Goal: Transaction & Acquisition: Purchase product/service

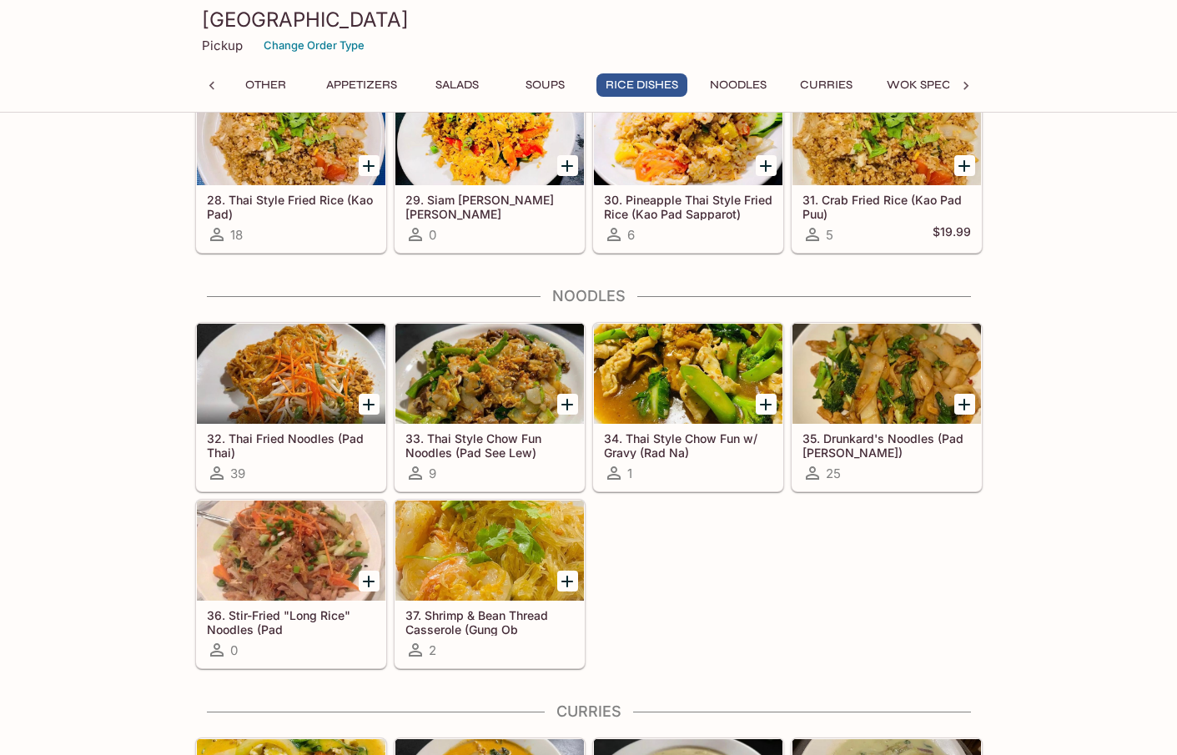
scroll to position [2223, 0]
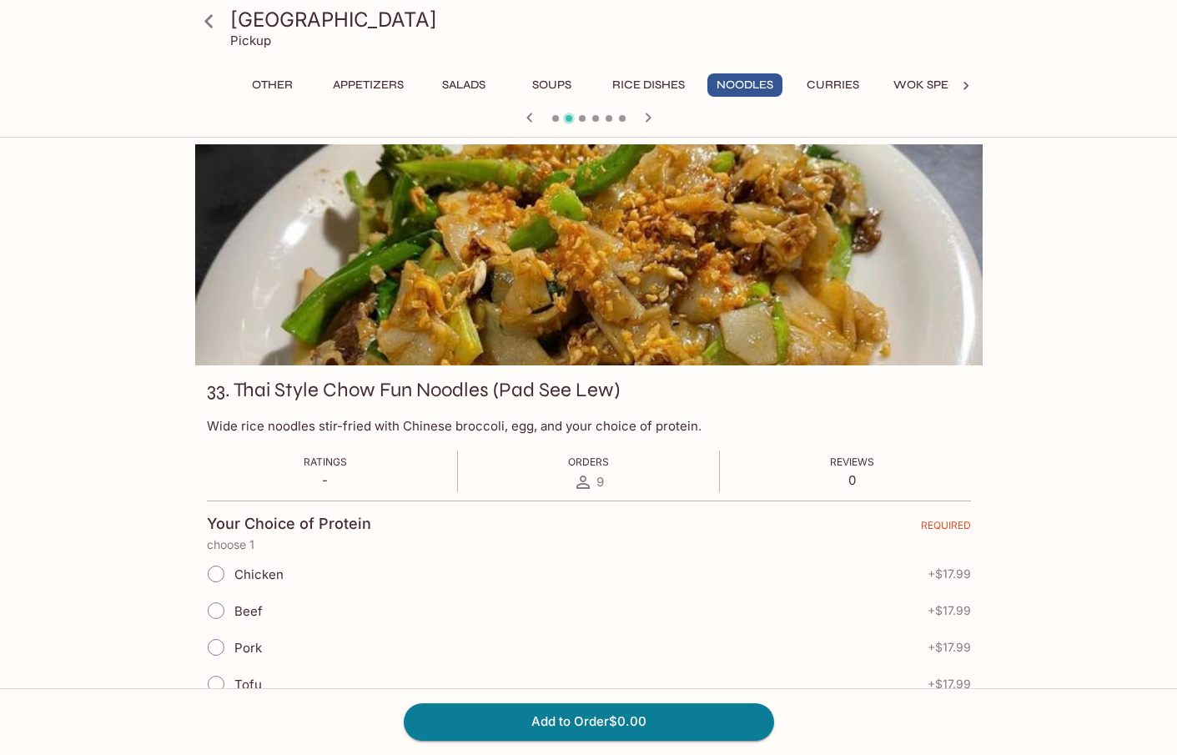
click at [520, 389] on h3 "33. Thai Style Chow Fun Noodles (Pad See Lew)" at bounding box center [413, 390] width 413 height 26
click at [520, 387] on h3 "33. Thai Style Chow Fun Noodles (Pad See Lew)" at bounding box center [413, 390] width 413 height 26
click at [522, 390] on h3 "33. Thai Style Chow Fun Noodles (Pad See Lew)" at bounding box center [413, 390] width 413 height 26
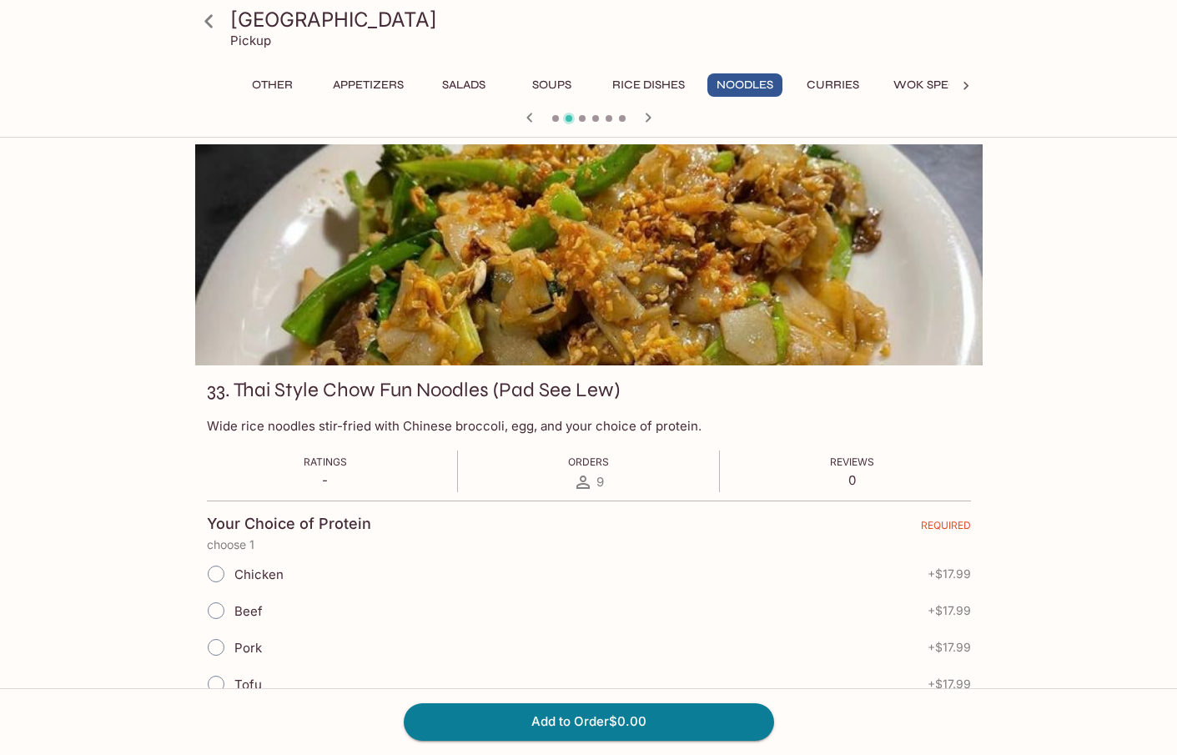
click at [522, 390] on h3 "33. Thai Style Chow Fun Noodles (Pad See Lew)" at bounding box center [413, 390] width 413 height 26
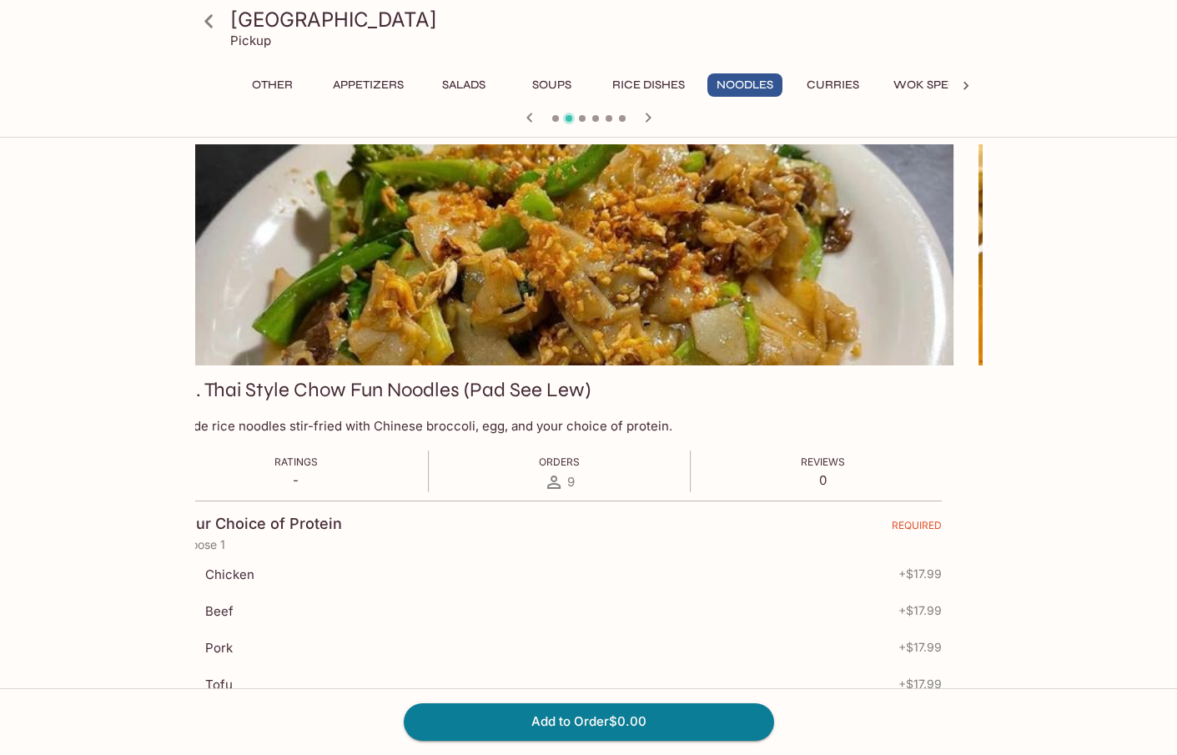
click at [203, 382] on h3 "33. Thai Style Chow Fun Noodles (Pad See Lew)" at bounding box center [384, 390] width 413 height 26
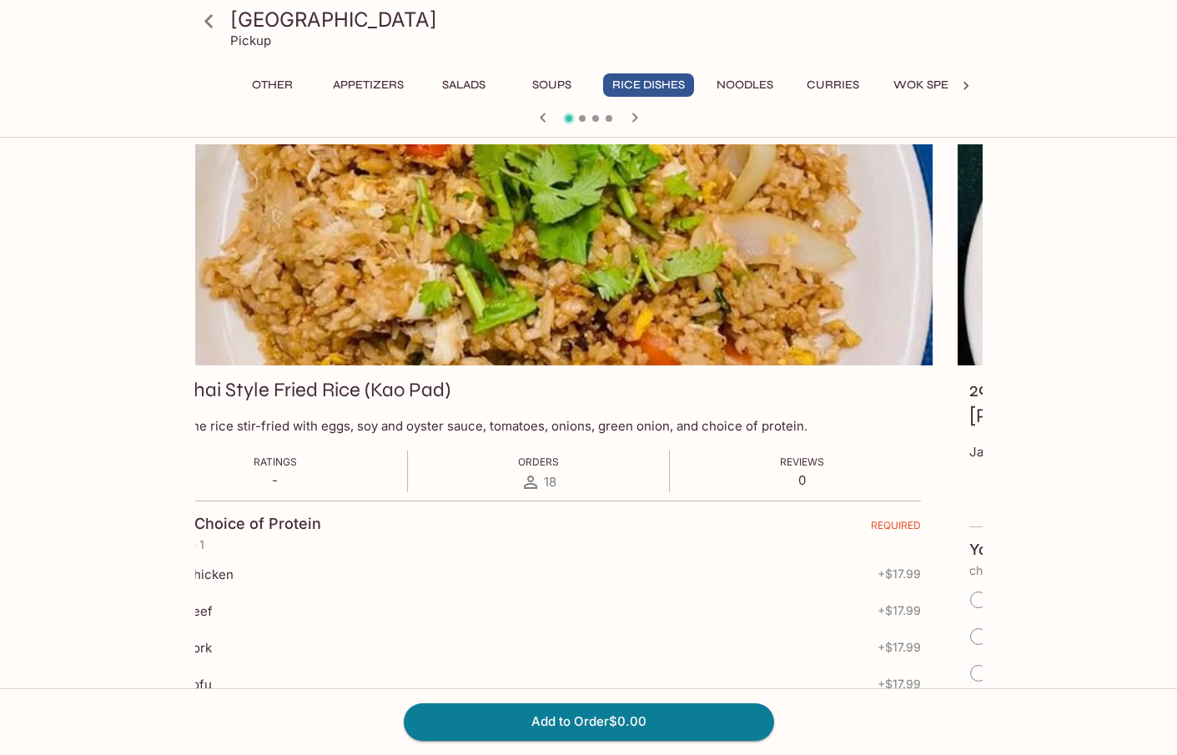
click at [469, 388] on div "28. Thai Style Fried Rice (Kao Pad)" at bounding box center [539, 393] width 764 height 33
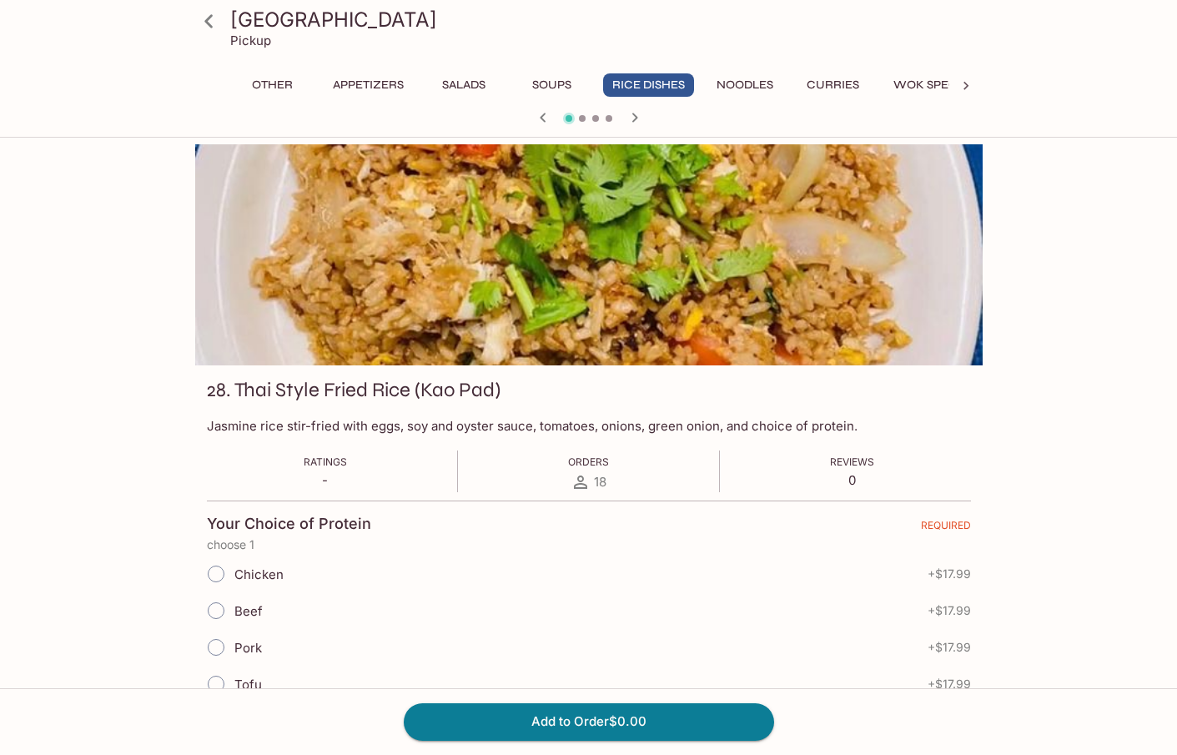
click at [392, 393] on h3 "28. Thai Style Fried Rice (Kao Pad)" at bounding box center [354, 390] width 294 height 26
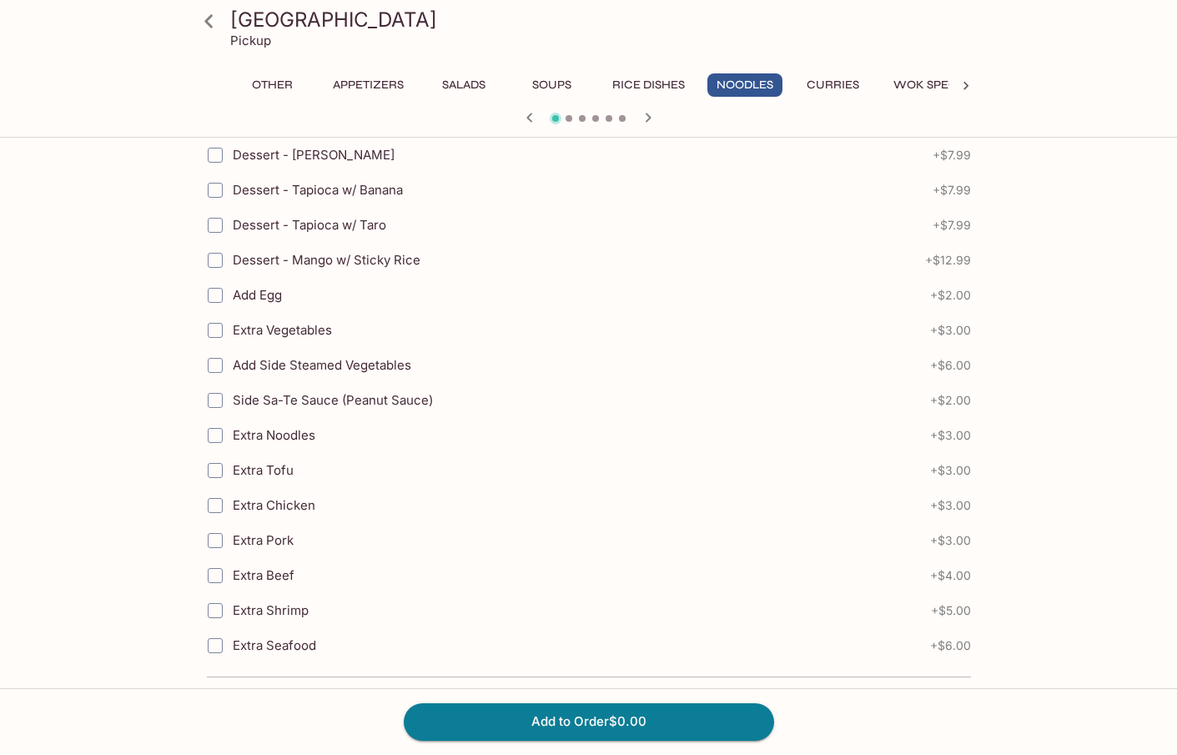
scroll to position [1030, 0]
